Goal: Information Seeking & Learning: Find specific fact

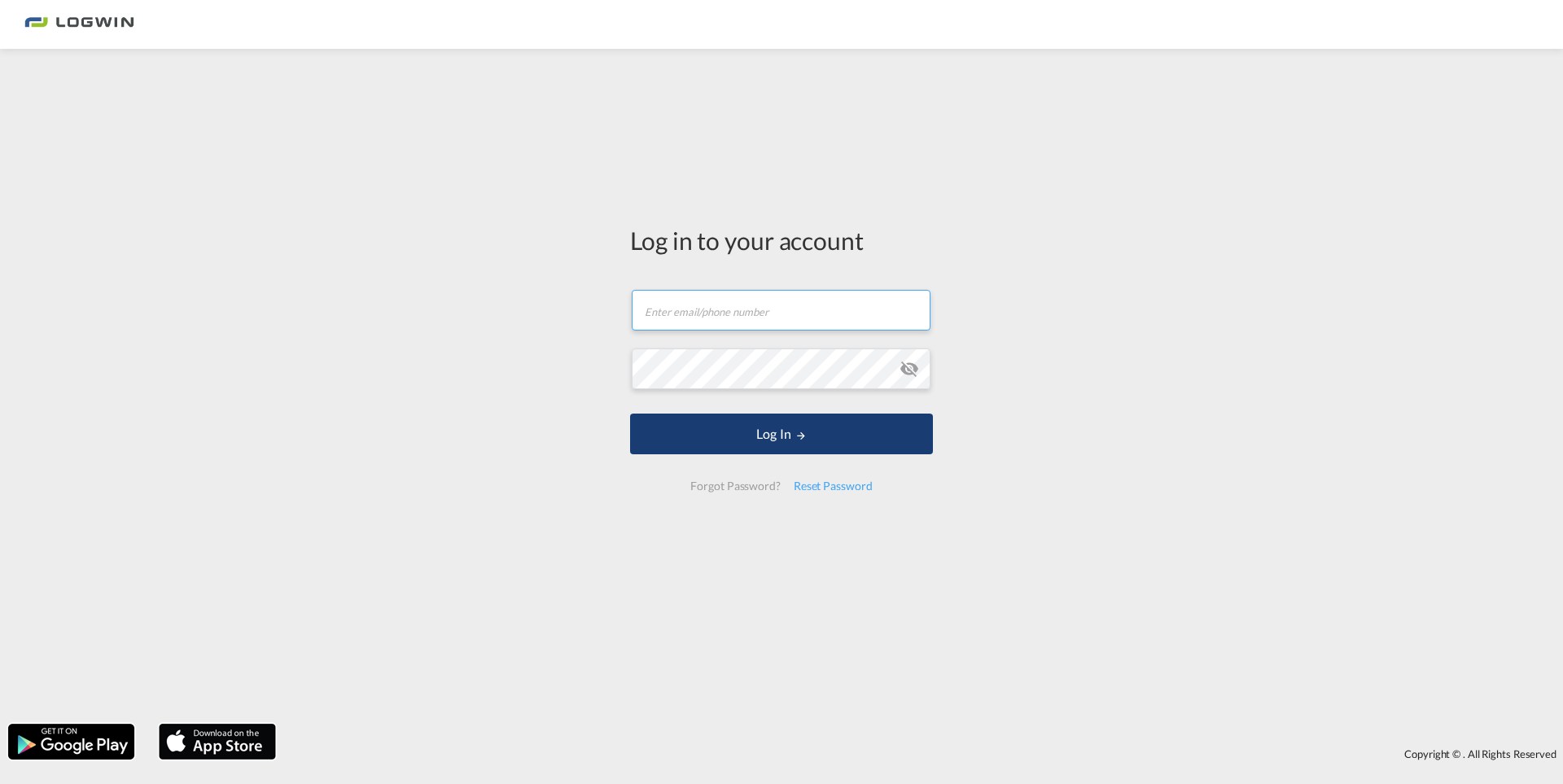
type input "[PERSON_NAME][EMAIL_ADDRESS][DOMAIN_NAME]"
click at [903, 437] on button "Log In" at bounding box center [782, 434] width 303 height 40
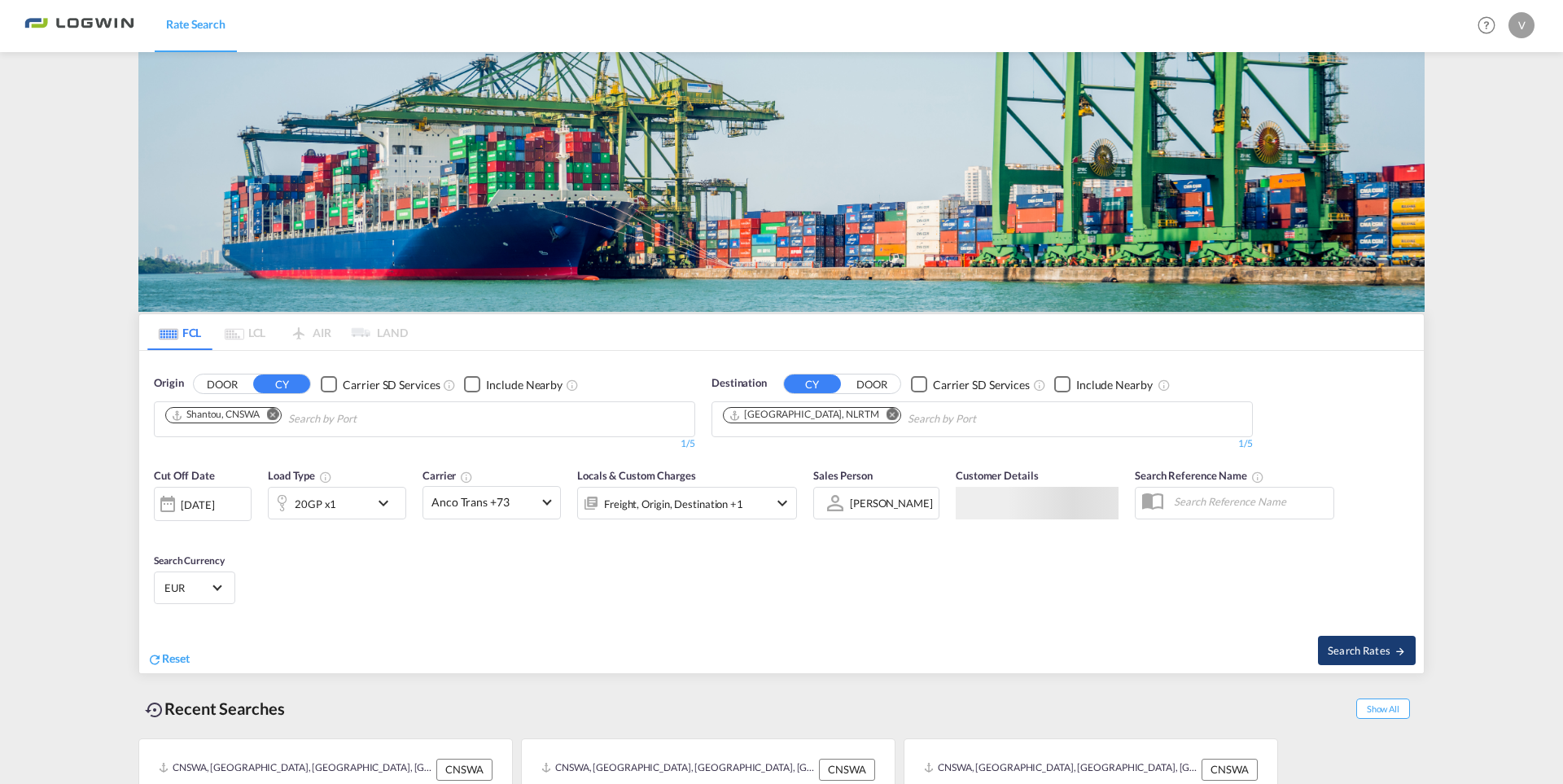
click at [1379, 644] on span "Search Rates" at bounding box center [1366, 650] width 78 height 13
type input "CNSWA to NLRTM / [DATE]"
